Goal: Information Seeking & Learning: Learn about a topic

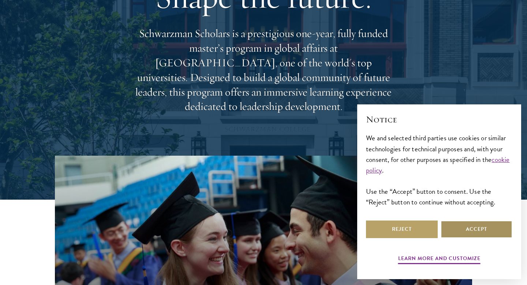
click at [470, 234] on button "Accept" at bounding box center [477, 229] width 72 height 18
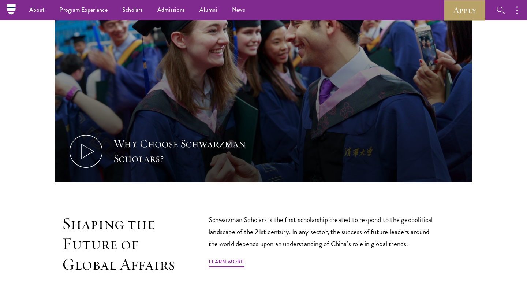
scroll to position [295, 0]
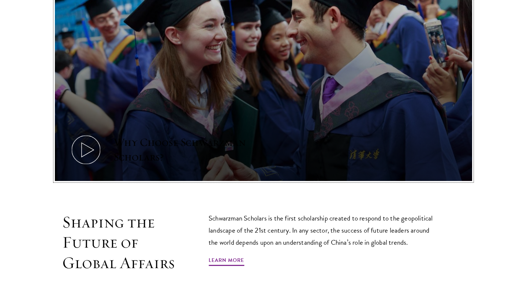
click at [87, 154] on icon at bounding box center [86, 149] width 33 height 33
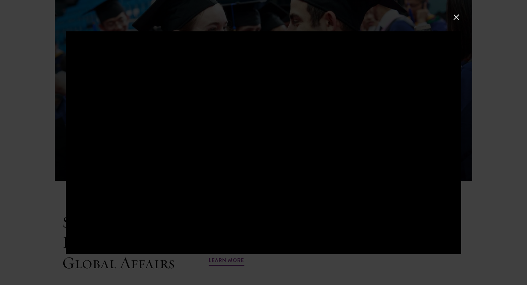
click at [458, 18] on button at bounding box center [457, 17] width 10 height 10
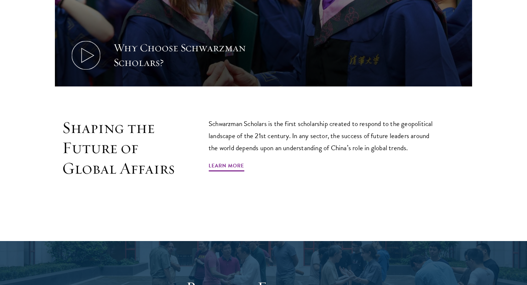
scroll to position [397, 0]
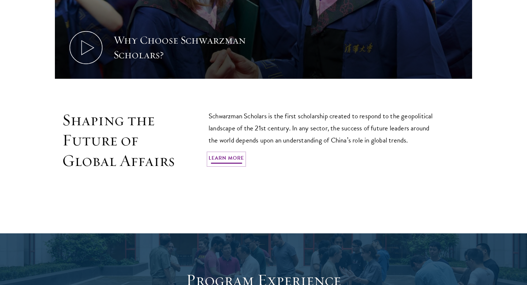
click at [235, 161] on link "Learn More" at bounding box center [227, 158] width 36 height 11
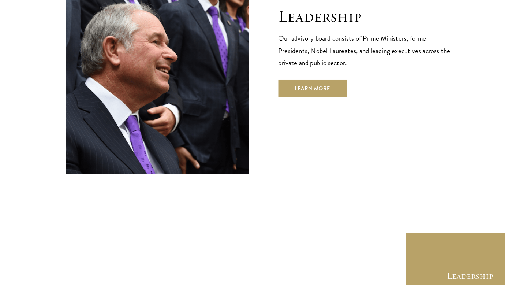
scroll to position [2663, 0]
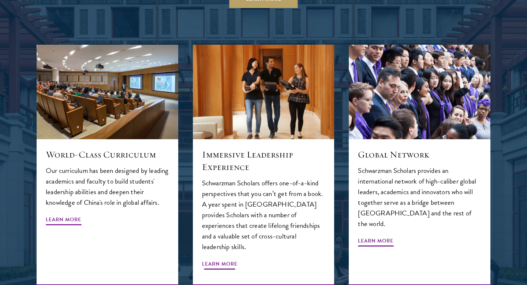
scroll to position [767, 0]
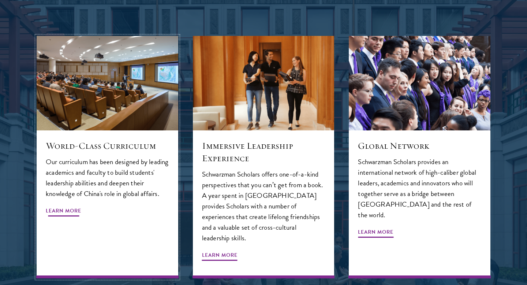
click at [72, 208] on span "Learn More" at bounding box center [64, 211] width 36 height 11
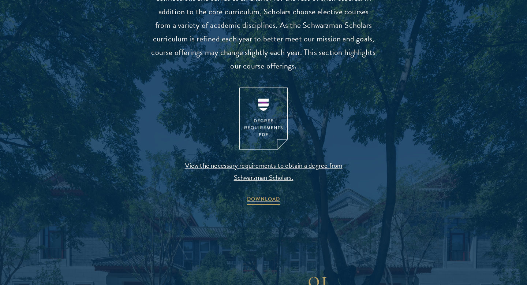
scroll to position [731, 0]
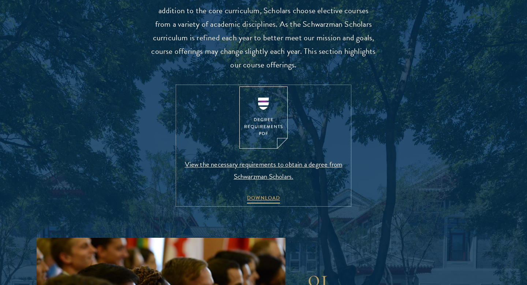
click at [257, 165] on span "View the necessary requirements to obtain a degree from Schwarzman Scholars." at bounding box center [264, 170] width 172 height 24
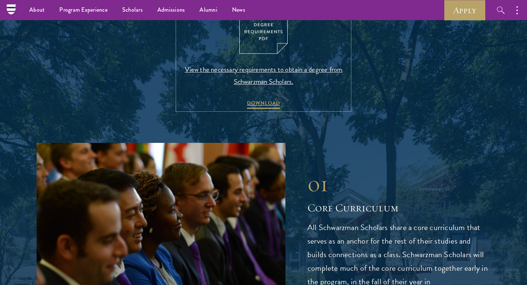
scroll to position [822, 0]
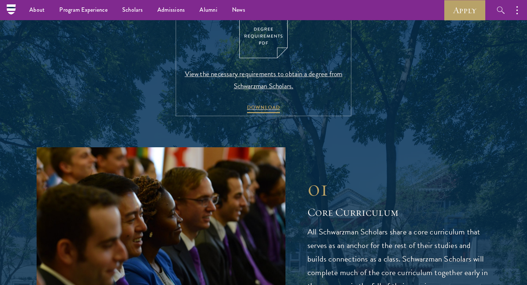
click at [265, 76] on span "View the necessary requirements to obtain a degree from Schwarzman Scholars." at bounding box center [264, 80] width 172 height 24
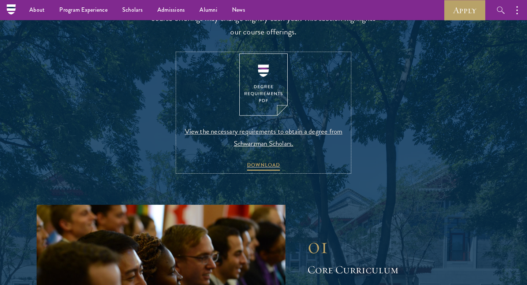
scroll to position [764, 0]
click at [254, 135] on span "View the necessary requirements to obtain a degree from Schwarzman Scholars." at bounding box center [264, 138] width 172 height 24
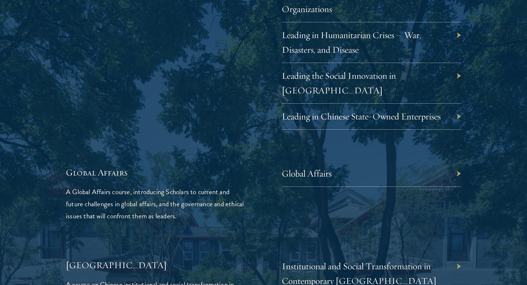
scroll to position [1595, 0]
click at [385, 165] on div "Global Affairs" at bounding box center [371, 173] width 179 height 26
click at [458, 160] on div "Global Affairs" at bounding box center [371, 173] width 179 height 26
click at [323, 167] on link "Global Affairs" at bounding box center [312, 172] width 50 height 11
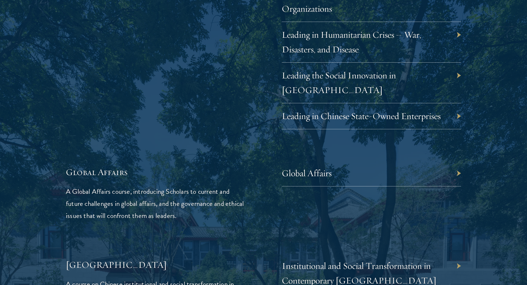
click at [252, 180] on div "Global Affairs A Global Affairs course, introducing Scholars to current and fut…" at bounding box center [263, 194] width 395 height 56
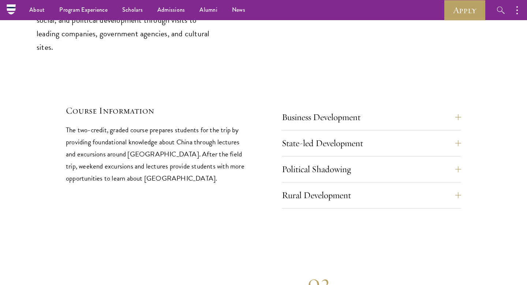
scroll to position [3067, 0]
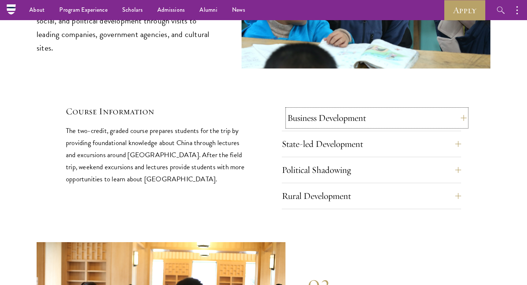
click at [460, 109] on button "Business Development" at bounding box center [376, 118] width 179 height 18
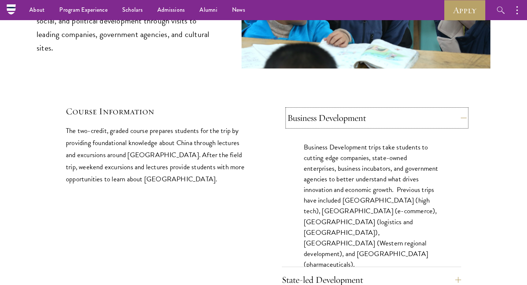
click at [460, 109] on button "Business Development" at bounding box center [376, 118] width 179 height 18
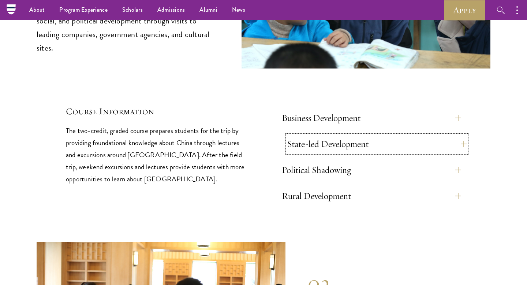
click at [458, 135] on button "State-led Development" at bounding box center [376, 144] width 179 height 18
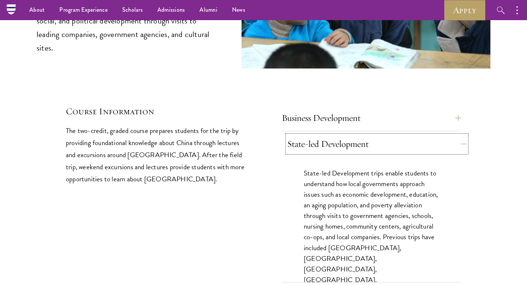
click at [458, 135] on button "State-led Development" at bounding box center [376, 144] width 179 height 18
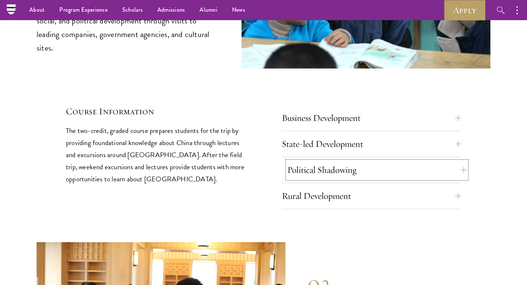
click at [456, 161] on button "Political Shadowing" at bounding box center [376, 170] width 179 height 18
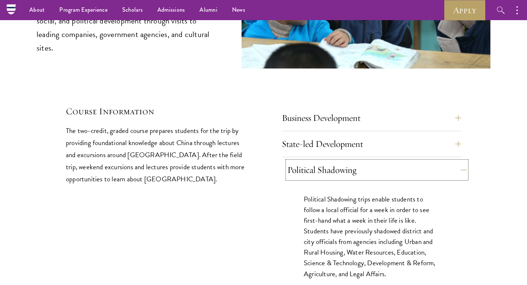
click at [456, 161] on button "Political Shadowing" at bounding box center [376, 170] width 179 height 18
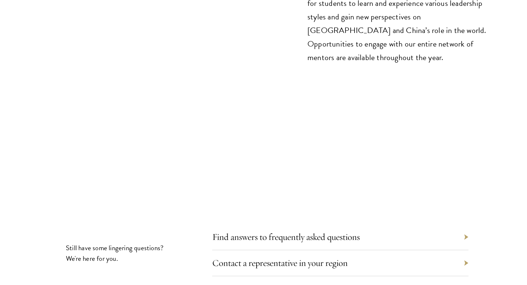
scroll to position [3879, 0]
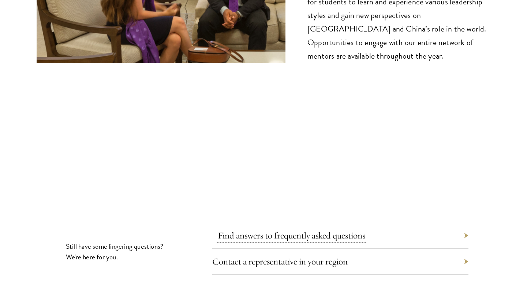
click at [301, 230] on link "Find answers to frequently asked questions" at bounding box center [292, 235] width 148 height 11
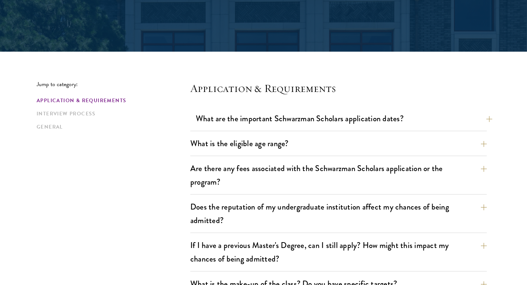
scroll to position [139, 0]
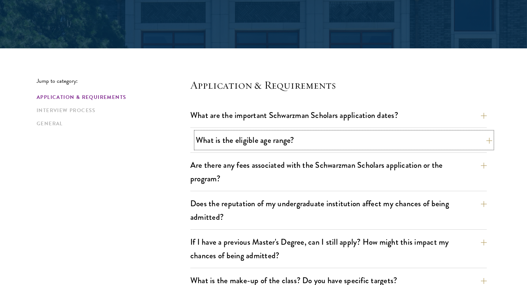
click at [489, 144] on button "What is the eligible age range?" at bounding box center [344, 140] width 297 height 16
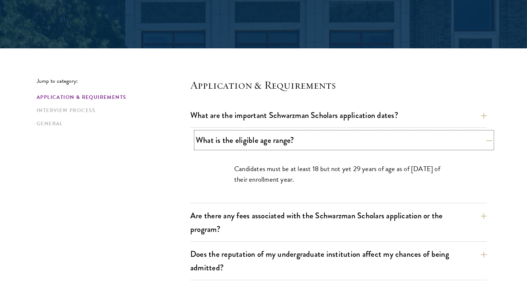
click at [489, 144] on button "What is the eligible age range?" at bounding box center [344, 140] width 297 height 16
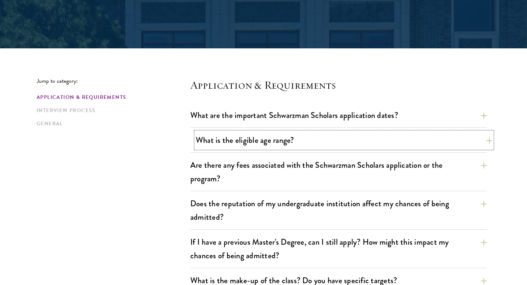
click at [489, 144] on button "What is the eligible age range?" at bounding box center [344, 140] width 297 height 16
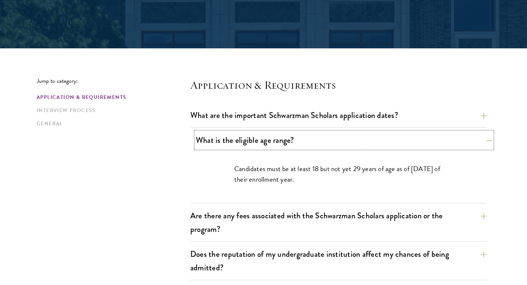
click at [489, 144] on button "What is the eligible age range?" at bounding box center [344, 140] width 297 height 16
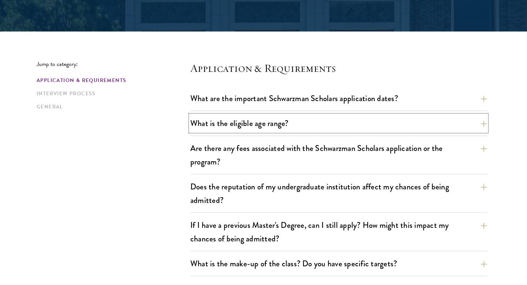
scroll to position [158, 0]
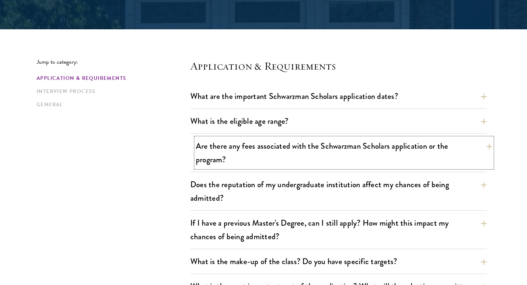
click at [485, 146] on button "Are there any fees associated with the Schwarzman Scholars application or the p…" at bounding box center [344, 153] width 297 height 30
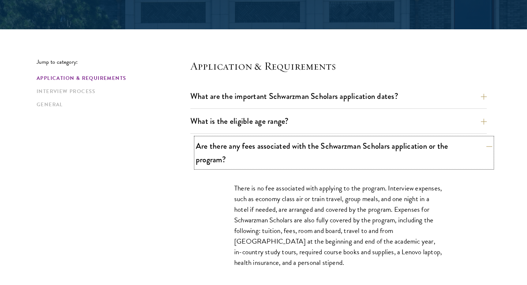
click at [491, 148] on button "Are there any fees associated with the Schwarzman Scholars application or the p…" at bounding box center [344, 153] width 297 height 30
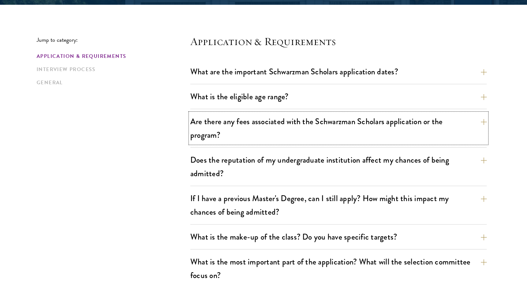
scroll to position [185, 0]
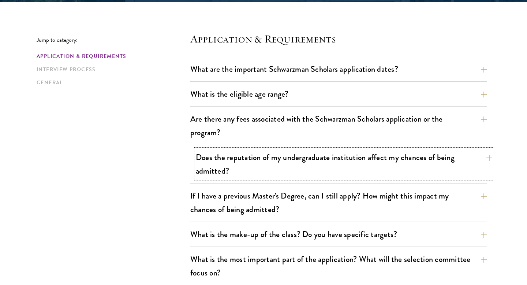
click at [485, 154] on button "Does the reputation of my undergraduate institution affect my chances of being …" at bounding box center [344, 164] width 297 height 30
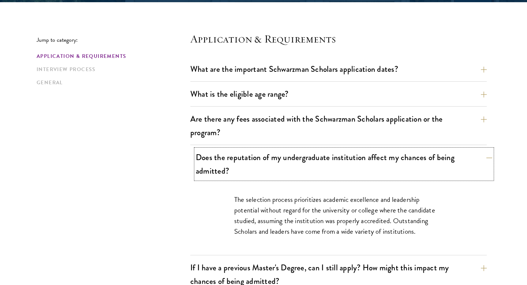
click at [485, 154] on button "Does the reputation of my undergraduate institution affect my chances of being …" at bounding box center [344, 164] width 297 height 30
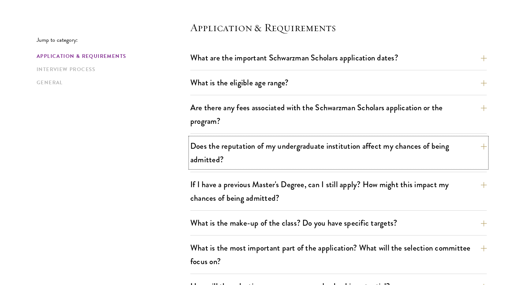
scroll to position [199, 0]
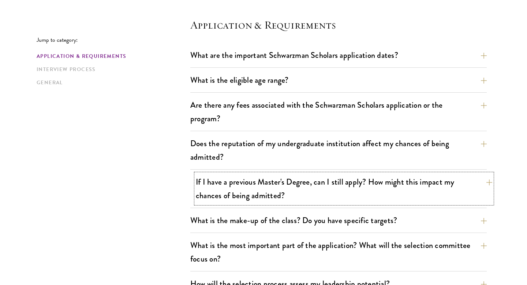
click at [486, 183] on button "If I have a previous Master's Degree, can I still apply? How might this impact …" at bounding box center [344, 189] width 297 height 30
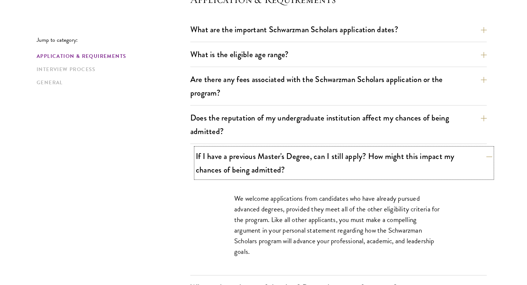
scroll to position [226, 0]
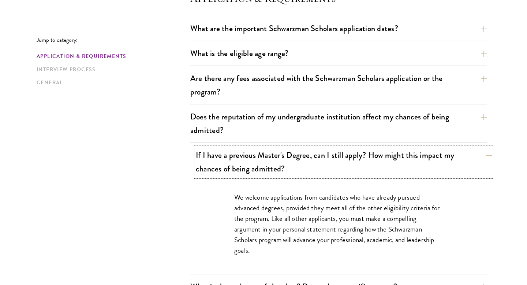
click at [485, 155] on button "If I have a previous Master's Degree, can I still apply? How might this impact …" at bounding box center [344, 162] width 297 height 30
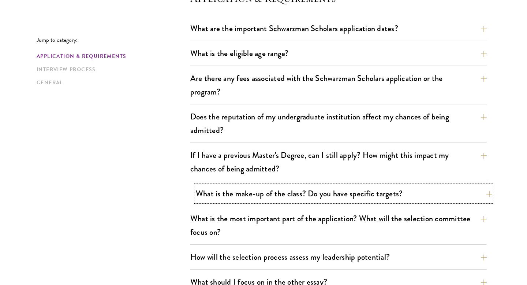
click at [481, 196] on button "What is the make-up of the class? Do you have specific targets?" at bounding box center [344, 193] width 297 height 16
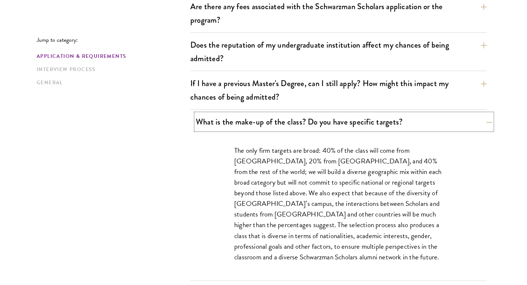
scroll to position [301, 0]
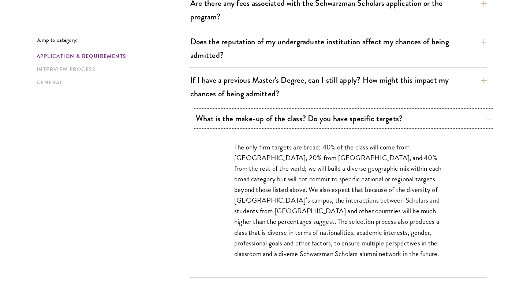
click at [485, 120] on button "What is the make-up of the class? Do you have specific targets?" at bounding box center [344, 118] width 297 height 16
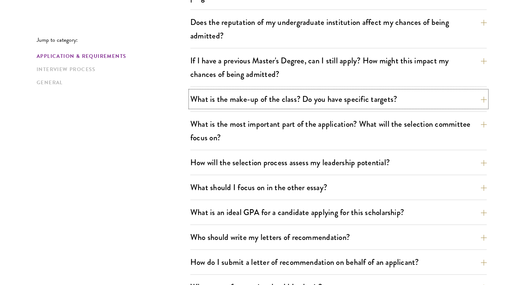
scroll to position [322, 0]
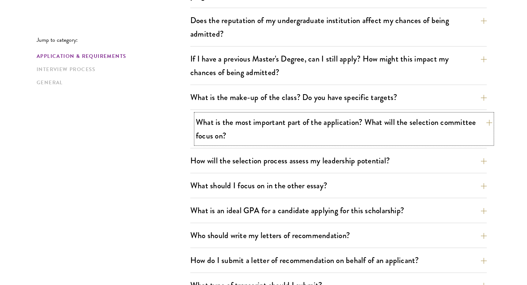
click at [490, 121] on button "What is the most important part of the application? What will the selection com…" at bounding box center [344, 129] width 297 height 30
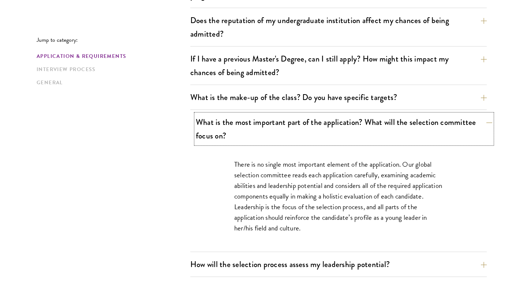
click at [490, 121] on button "What is the most important part of the application? What will the selection com…" at bounding box center [344, 129] width 297 height 30
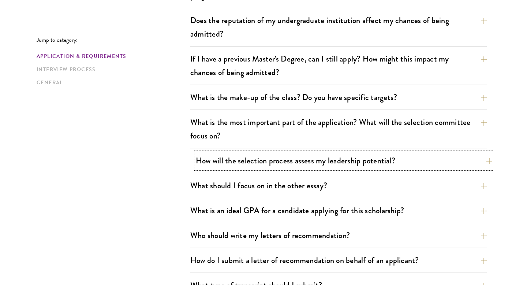
click at [485, 160] on button "How will the selection process assess my leadership potential?" at bounding box center [344, 160] width 297 height 16
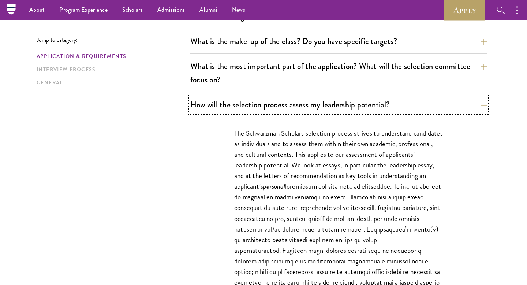
scroll to position [376, 0]
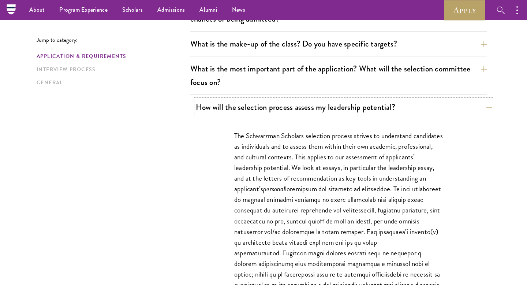
click at [485, 109] on button "How will the selection process assess my leadership potential?" at bounding box center [344, 107] width 297 height 16
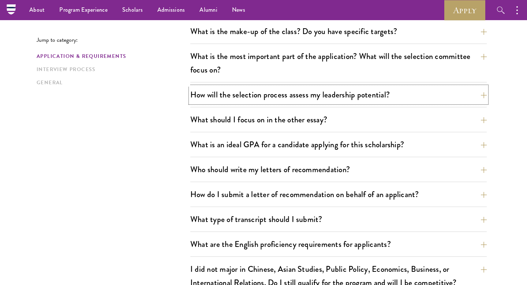
scroll to position [391, 0]
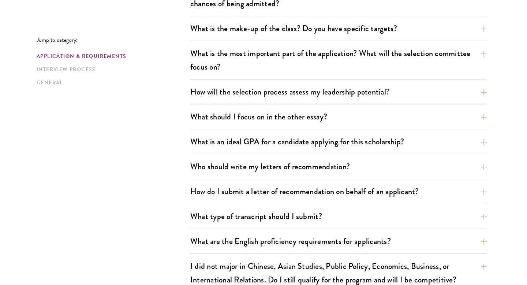
click at [482, 142] on button "What is an ideal GPA for a candidate applying for this scholarship?" at bounding box center [344, 141] width 297 height 16
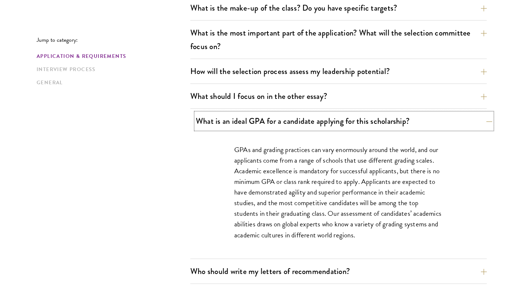
scroll to position [413, 0]
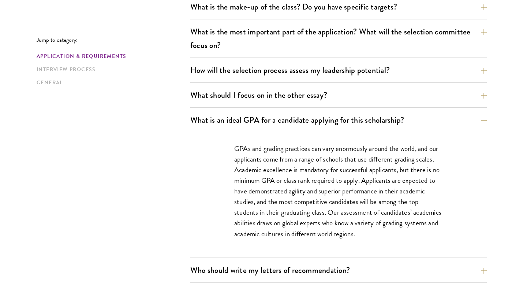
click at [484, 118] on button "What is an ideal GPA for a candidate applying for this scholarship?" at bounding box center [344, 120] width 297 height 16
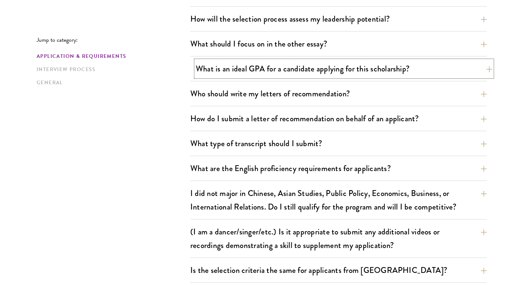
scroll to position [472, 0]
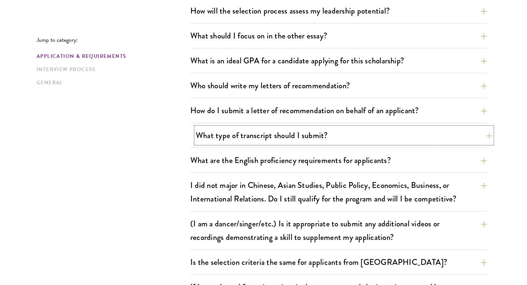
click at [485, 135] on button "What type of transcript should I submit?" at bounding box center [344, 135] width 297 height 16
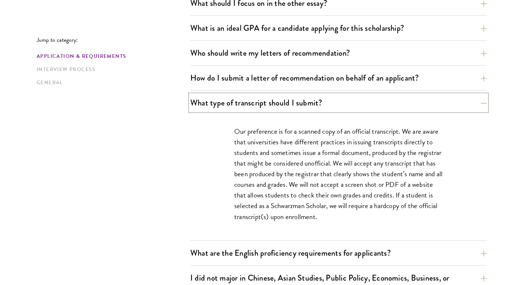
scroll to position [505, 0]
click at [482, 100] on button "What type of transcript should I submit?" at bounding box center [344, 102] width 297 height 16
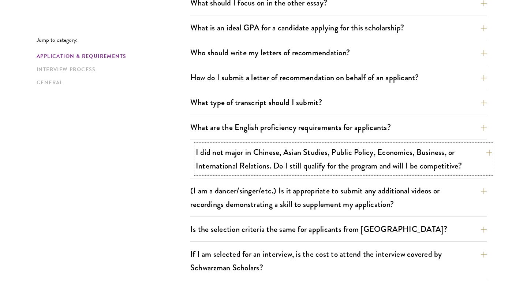
click at [489, 154] on button "I did not major in Chinese, Asian Studies, Public Policy, Economics, Business, …" at bounding box center [344, 159] width 297 height 30
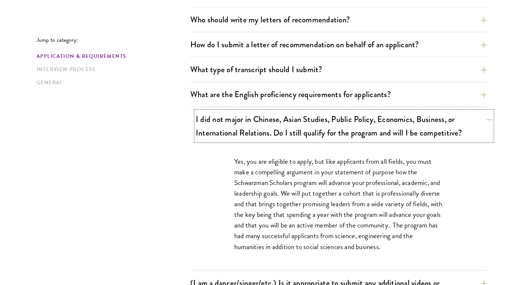
scroll to position [539, 0]
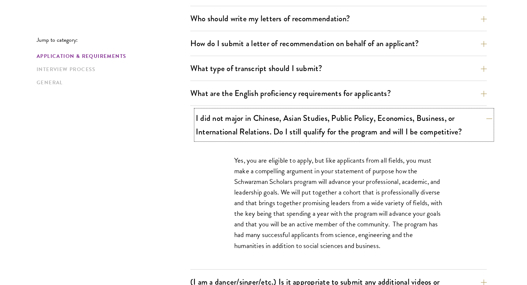
click at [484, 118] on button "I did not major in Chinese, Asian Studies, Public Policy, Economics, Business, …" at bounding box center [344, 125] width 297 height 30
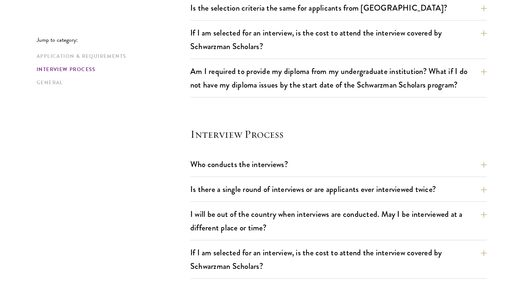
scroll to position [729, 0]
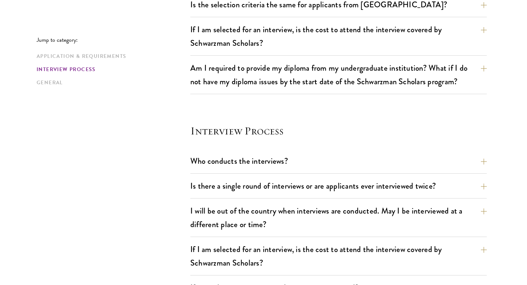
click at [487, 157] on div "Jump to category: Application & Requirements Interview Process General Applicat…" at bounding box center [264, 59] width 454 height 1145
click at [485, 163] on button "Who conducts the interviews?" at bounding box center [344, 161] width 297 height 16
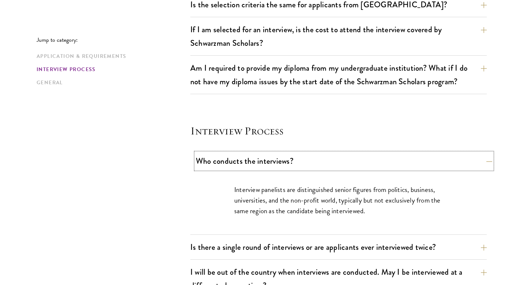
click at [485, 163] on button "Who conducts the interviews?" at bounding box center [344, 161] width 297 height 16
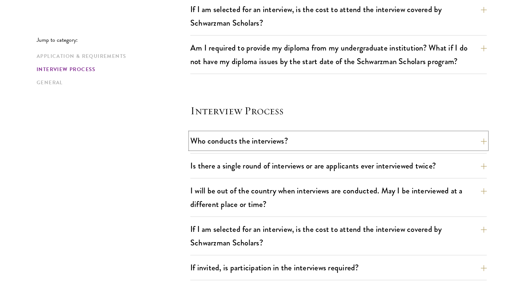
scroll to position [753, 0]
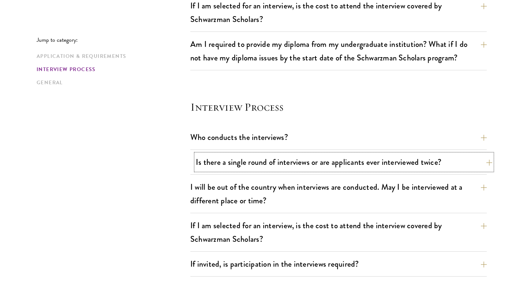
click at [486, 162] on button "Is there a single round of interviews or are applicants ever interviewed twice?" at bounding box center [344, 162] width 297 height 16
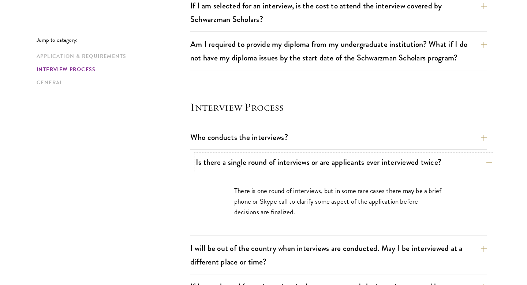
click at [486, 162] on button "Is there a single round of interviews or are applicants ever interviewed twice?" at bounding box center [344, 162] width 297 height 16
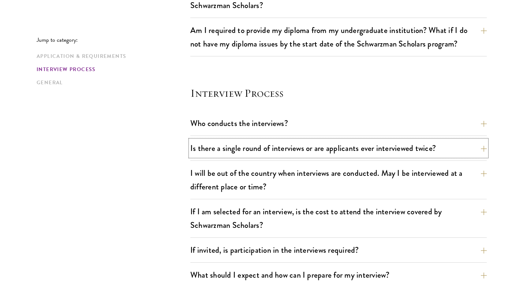
scroll to position [769, 0]
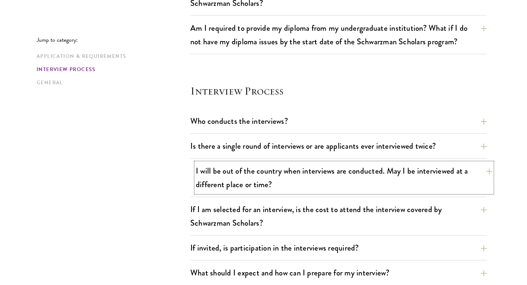
click at [484, 170] on button "I will be out of the country when interviews are conducted. May I be interviewe…" at bounding box center [344, 178] width 297 height 30
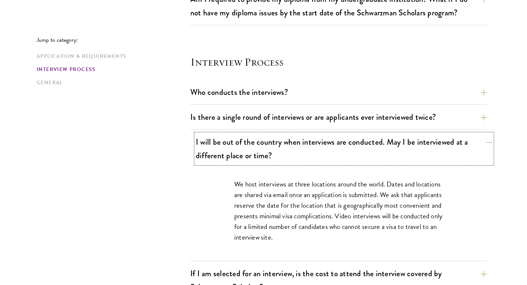
scroll to position [799, 0]
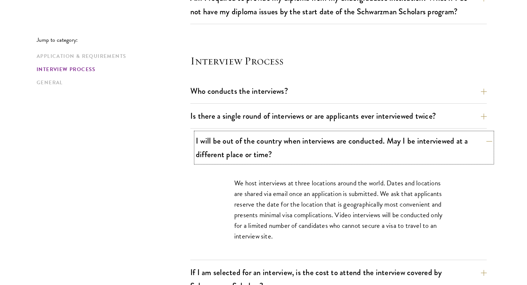
click at [488, 142] on button "I will be out of the country when interviews are conducted. May I be interviewe…" at bounding box center [344, 148] width 297 height 30
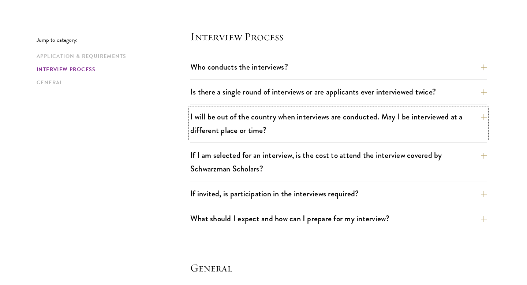
scroll to position [824, 0]
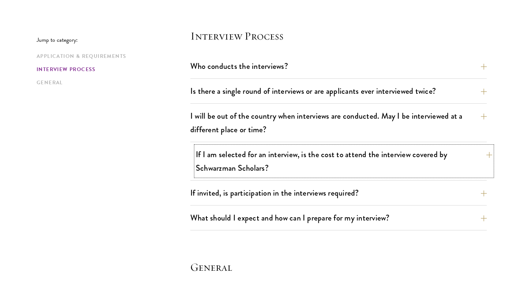
click at [487, 154] on button "If I am selected for an interview, is the cost to attend the interview covered …" at bounding box center [344, 161] width 297 height 30
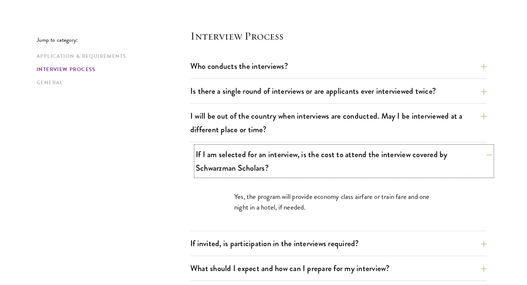
click at [487, 154] on button "If I am selected for an interview, is the cost to attend the interview covered …" at bounding box center [344, 161] width 297 height 30
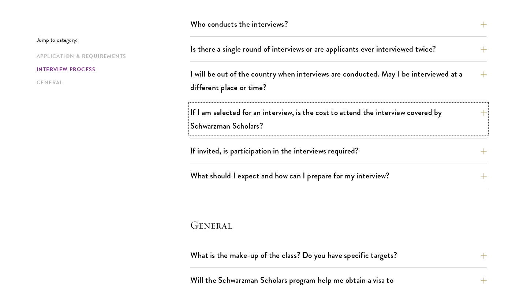
scroll to position [868, 0]
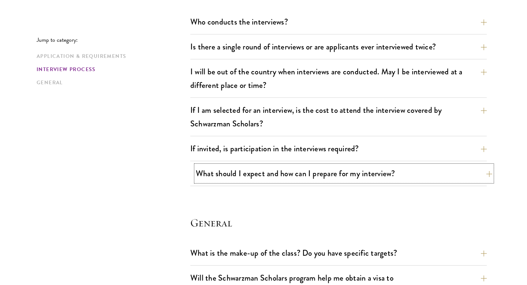
click at [485, 172] on button "What should I expect and how can I prepare for my interview?" at bounding box center [344, 173] width 297 height 16
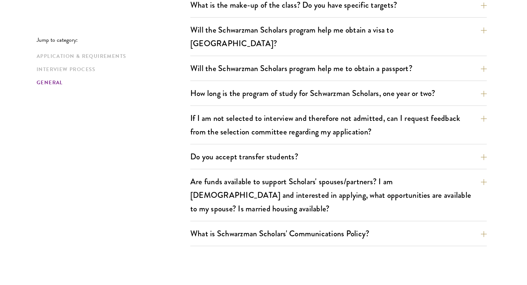
scroll to position [1569, 0]
click at [485, 60] on button "Will the Schwarzman Scholars program help me to obtain a passport?" at bounding box center [344, 68] width 297 height 16
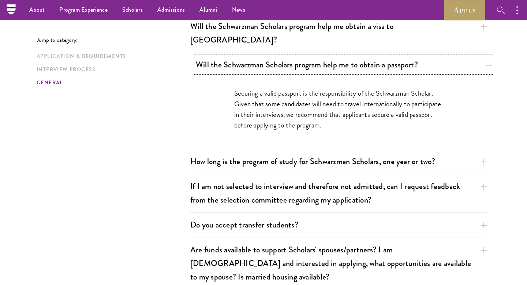
scroll to position [1117, 0]
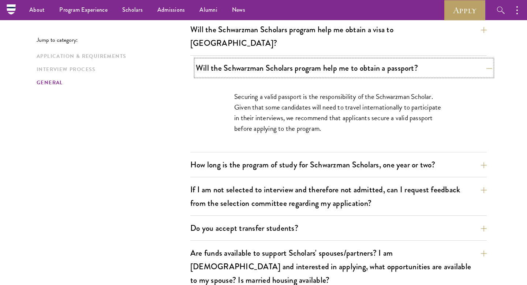
click at [485, 60] on button "Will the Schwarzman Scholars program help me to obtain a passport?" at bounding box center [344, 68] width 297 height 16
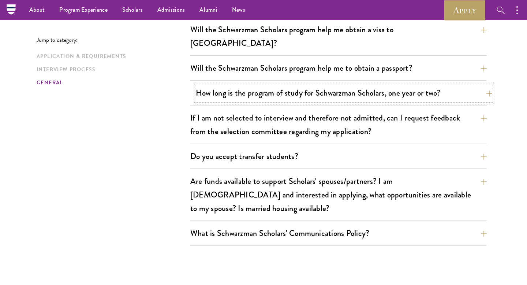
click at [486, 85] on button "How long is the program of study for Schwarzman Scholars, one year or two?" at bounding box center [344, 93] width 297 height 16
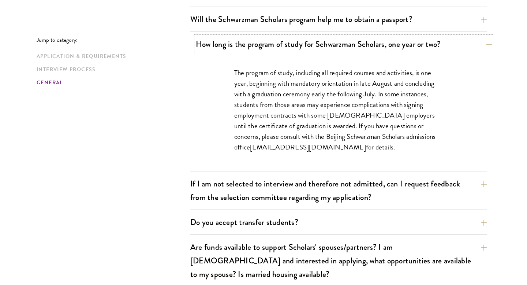
scroll to position [1166, 0]
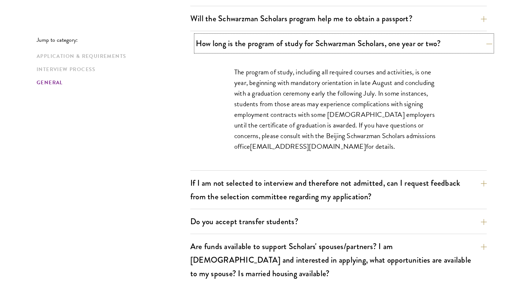
click at [483, 35] on button "How long is the program of study for Schwarzman Scholars, one year or two?" at bounding box center [344, 43] width 297 height 16
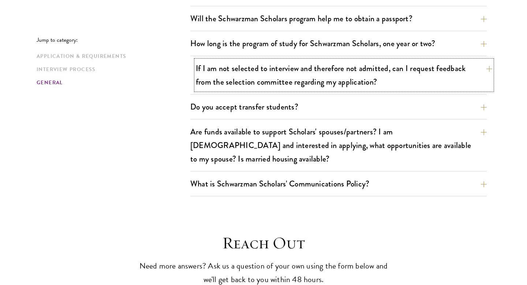
click at [481, 60] on button "If I am not selected to interview and therefore not admitted, can I request fee…" at bounding box center [344, 75] width 297 height 30
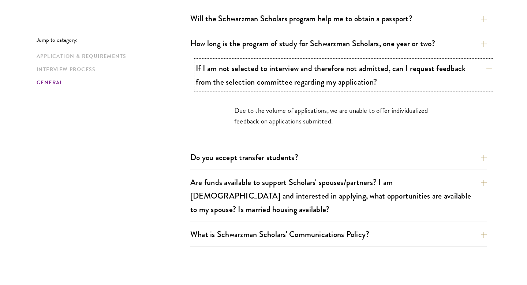
click at [481, 60] on button "If I am not selected to interview and therefore not admitted, can I request fee…" at bounding box center [344, 75] width 297 height 30
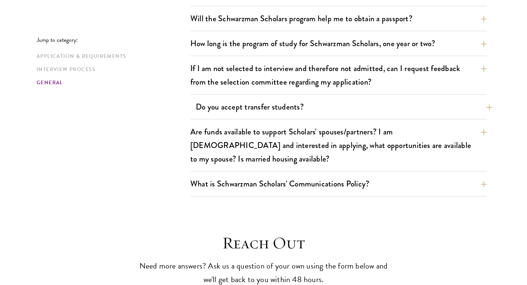
click at [483, 98] on button "Do you accept transfer students?" at bounding box center [344, 106] width 297 height 16
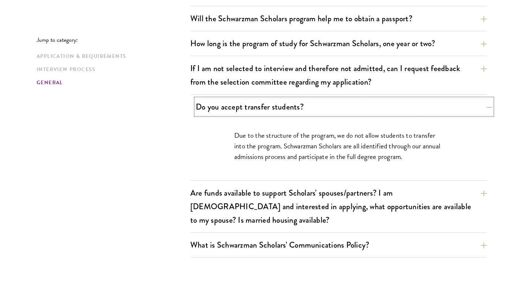
click at [483, 98] on button "Do you accept transfer students?" at bounding box center [344, 106] width 297 height 16
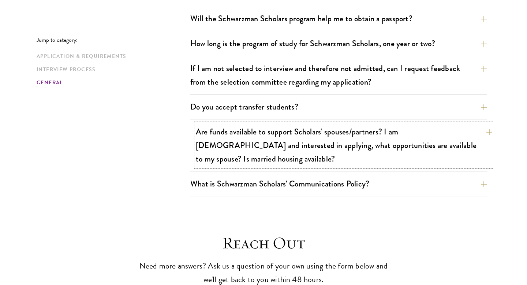
click at [473, 123] on button "Are funds available to support Scholars' spouses/partners? I am [DEMOGRAPHIC_DA…" at bounding box center [344, 145] width 297 height 44
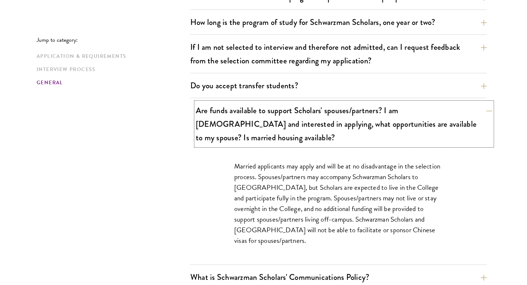
scroll to position [1193, 0]
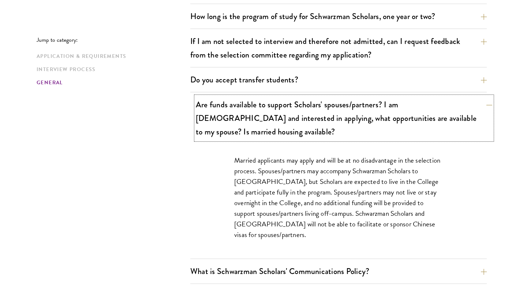
click at [488, 96] on button "Are funds available to support Scholars' spouses/partners? I am [DEMOGRAPHIC_DA…" at bounding box center [344, 118] width 297 height 44
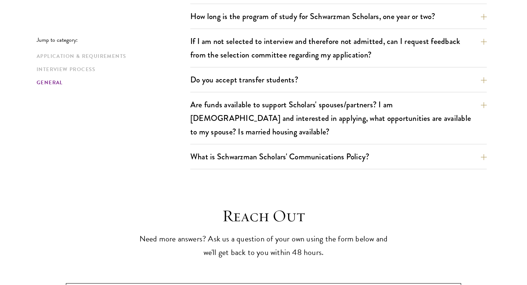
click at [482, 148] on button "What is Schwarzman Scholars' Communications Policy?" at bounding box center [344, 156] width 297 height 16
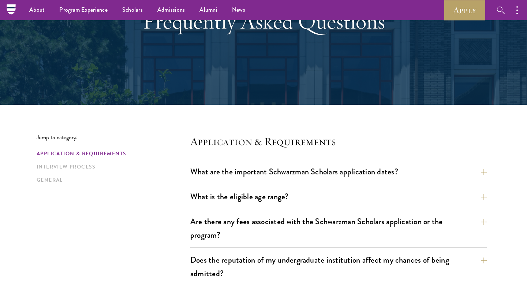
scroll to position [0, 0]
